Goal: Task Accomplishment & Management: Manage account settings

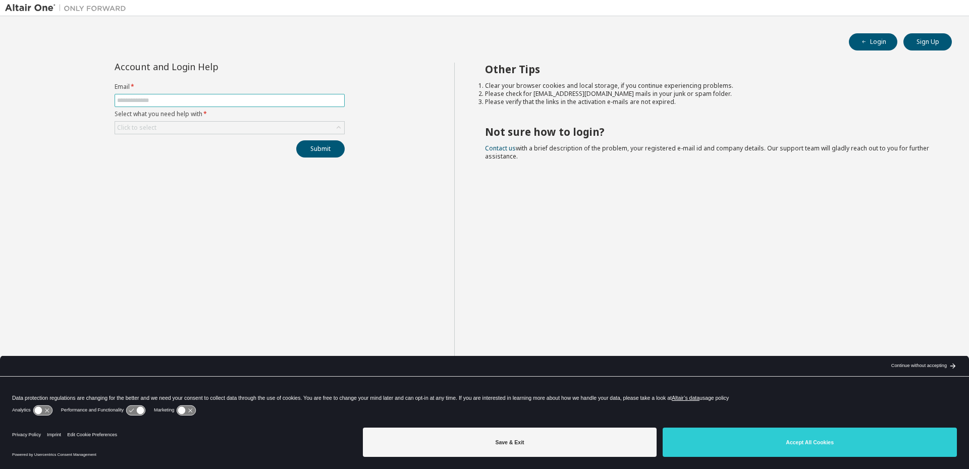
click at [203, 102] on input "text" at bounding box center [229, 100] width 225 height 8
type input "**********"
click at [339, 126] on icon at bounding box center [339, 128] width 10 height 10
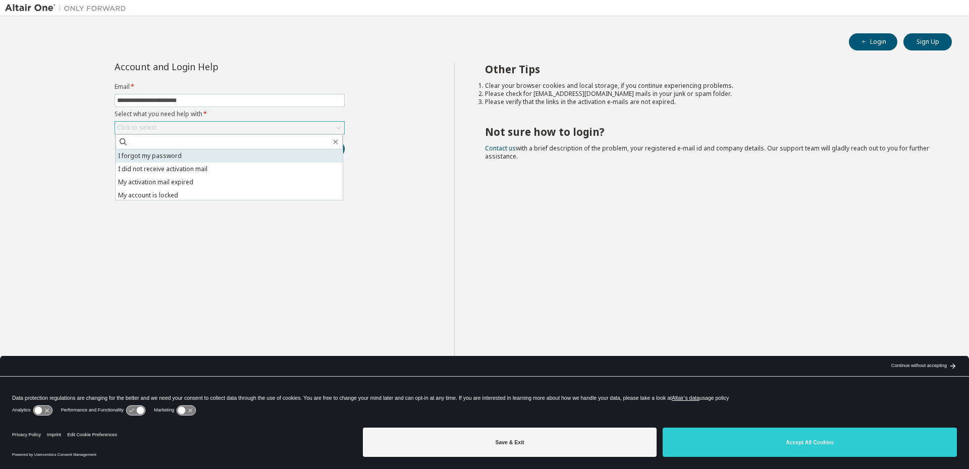
click at [297, 152] on li "I forgot my password" at bounding box center [229, 155] width 227 height 13
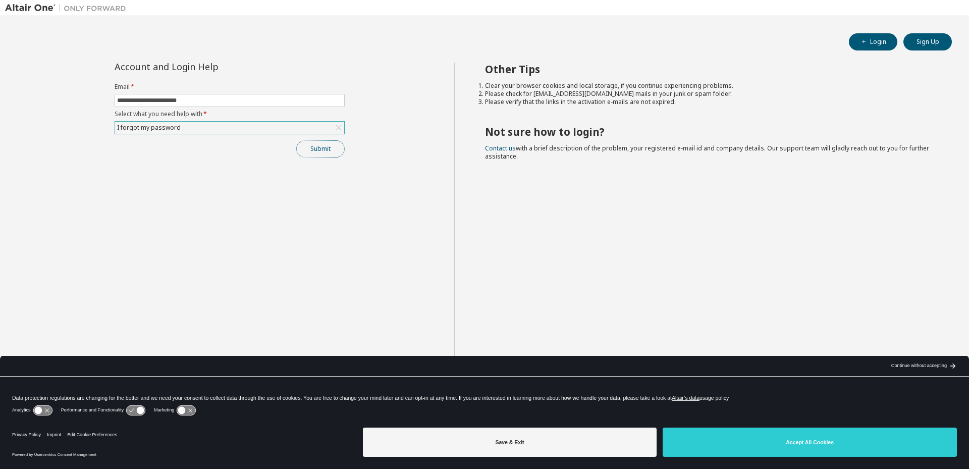
click at [315, 150] on button "Submit" at bounding box center [320, 148] width 48 height 17
click at [320, 148] on button "Submit" at bounding box center [320, 148] width 48 height 17
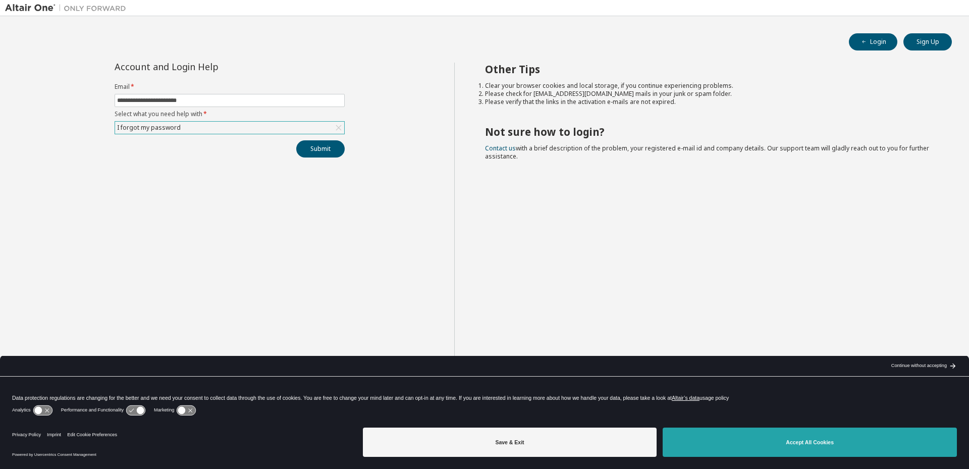
click at [741, 451] on button "Accept All Cookies" at bounding box center [810, 441] width 294 height 29
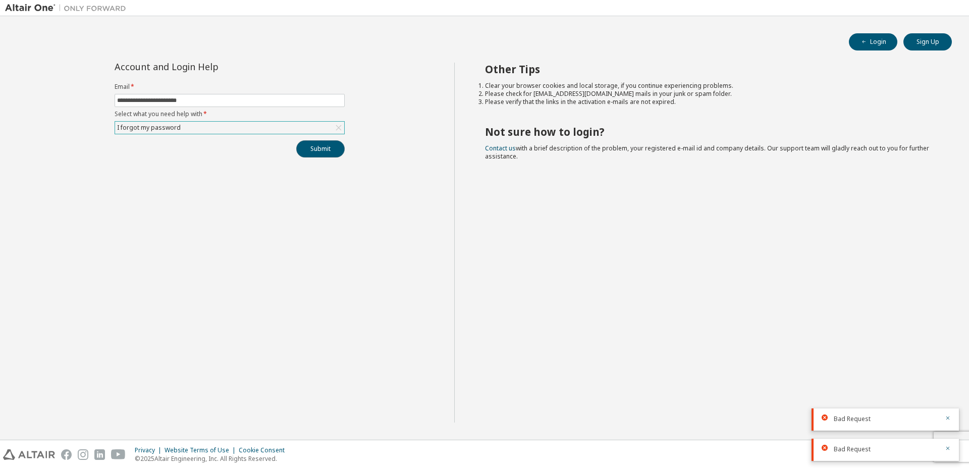
click at [318, 147] on button "Submit" at bounding box center [320, 148] width 48 height 17
click at [950, 387] on icon "button" at bounding box center [948, 388] width 6 height 6
click at [949, 417] on icon "button" at bounding box center [948, 418] width 6 height 6
click at [946, 451] on icon "button" at bounding box center [948, 448] width 6 height 6
click at [219, 102] on input "text" at bounding box center [229, 100] width 225 height 8
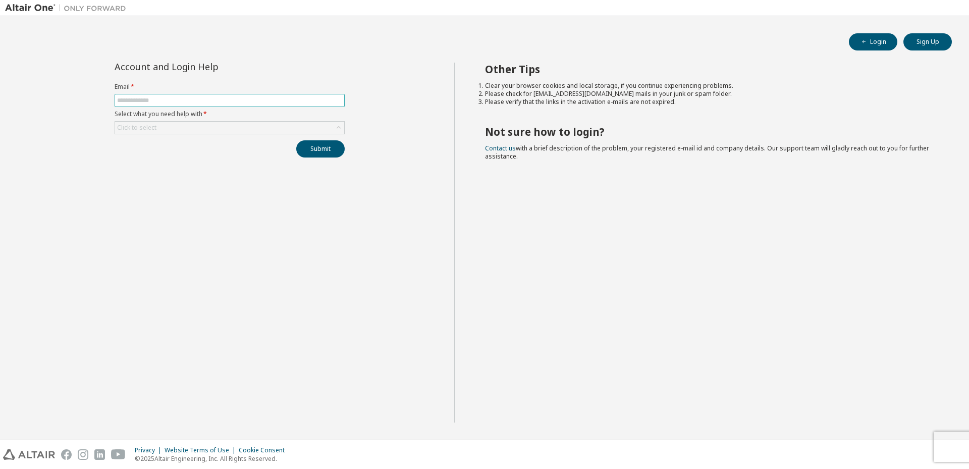
click at [219, 102] on input "text" at bounding box center [229, 100] width 225 height 8
type input "**********"
click at [219, 129] on div "Click to select" at bounding box center [229, 128] width 229 height 12
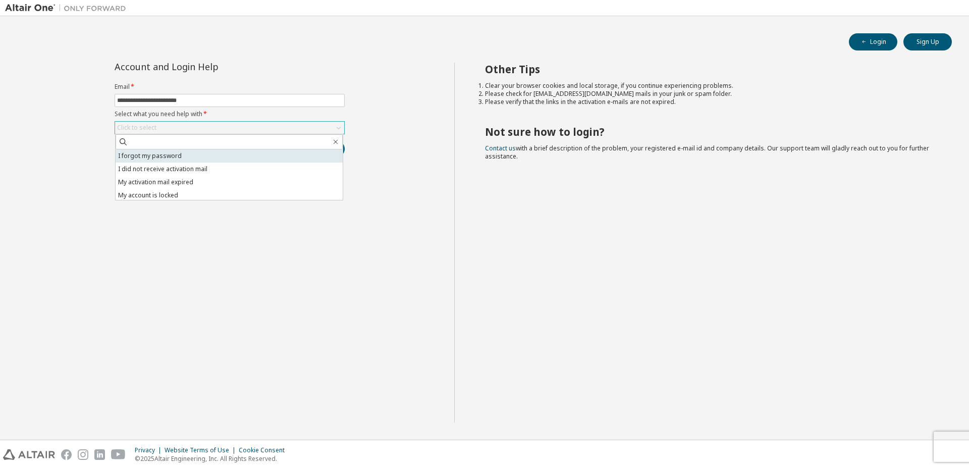
click at [199, 157] on li "I forgot my password" at bounding box center [229, 155] width 227 height 13
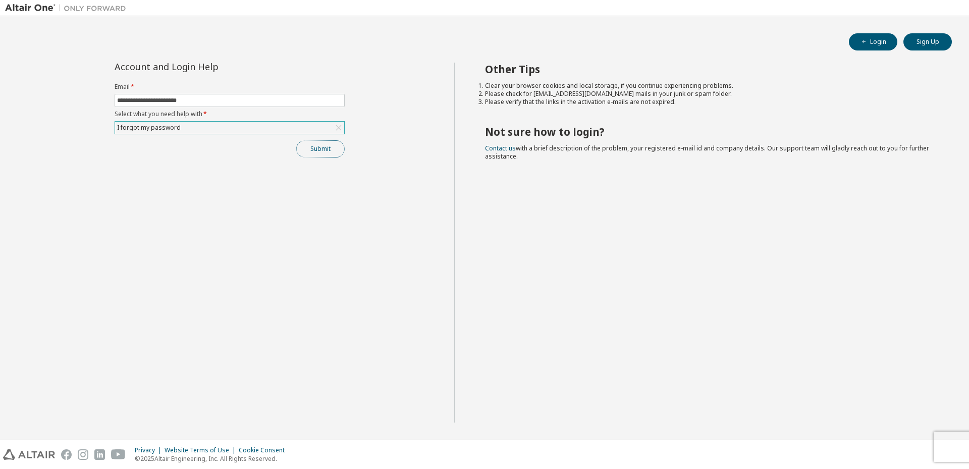
click at [316, 152] on button "Submit" at bounding box center [320, 148] width 48 height 17
click at [36, 5] on img at bounding box center [68, 8] width 126 height 10
click at [34, 9] on img at bounding box center [68, 8] width 126 height 10
click at [73, 12] on img at bounding box center [68, 8] width 126 height 10
click at [885, 45] on button "Login" at bounding box center [873, 41] width 48 height 17
